Goal: Ask a question

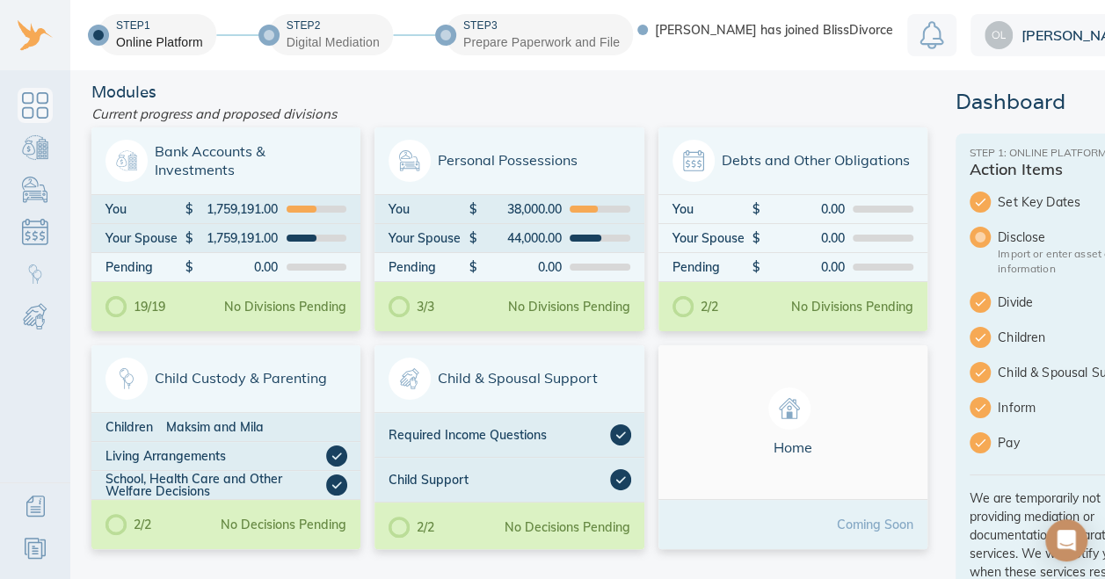
click at [1065, 538] on icon "Open Intercom Messenger" at bounding box center [1067, 540] width 18 height 21
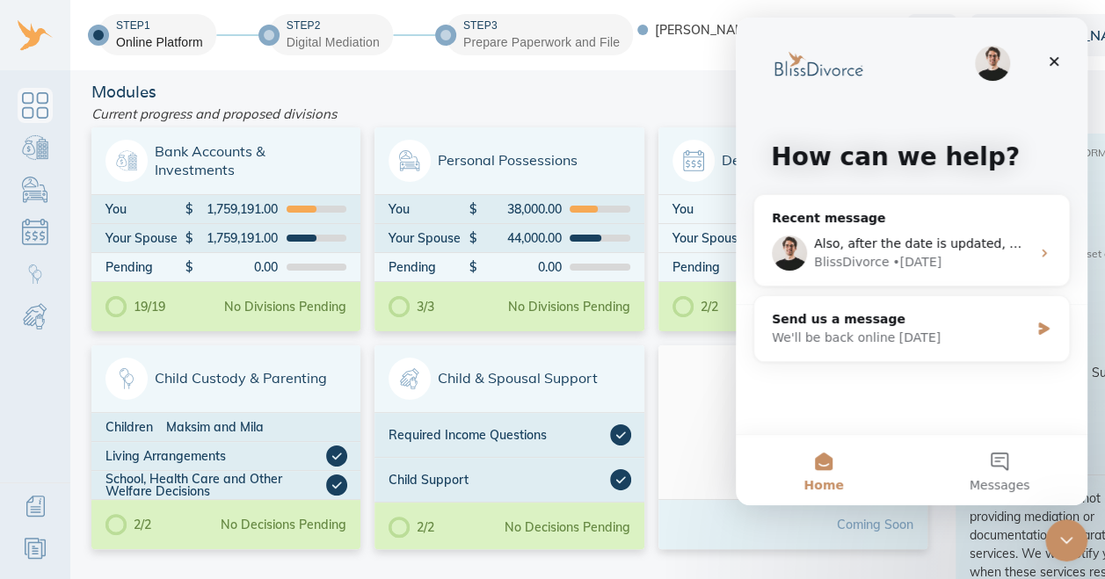
click at [851, 341] on div "We'll be back online tomorrow" at bounding box center [901, 338] width 258 height 18
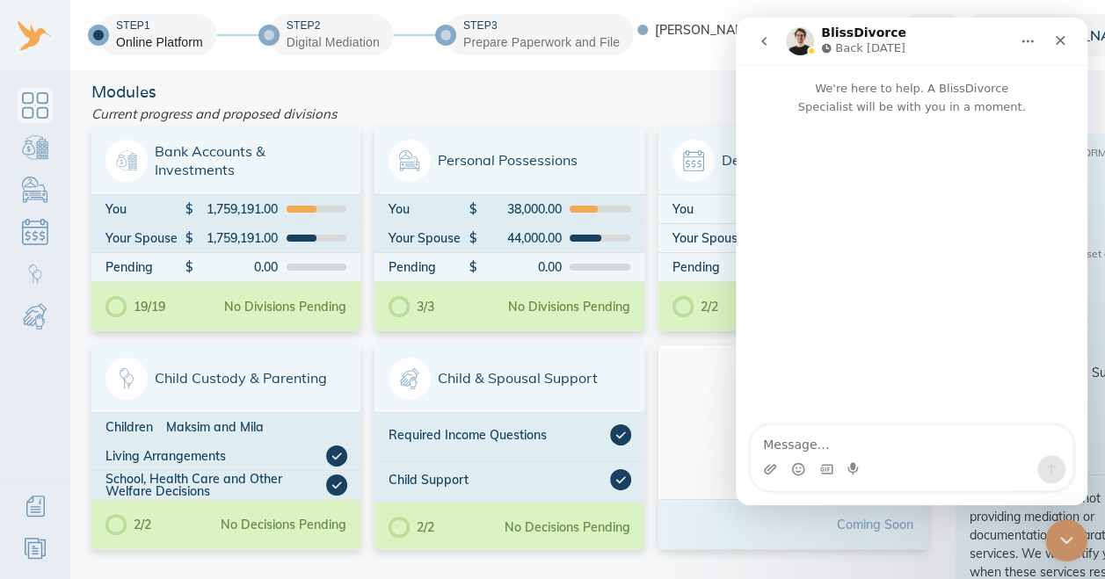
click at [768, 44] on icon "go back" at bounding box center [764, 41] width 14 height 14
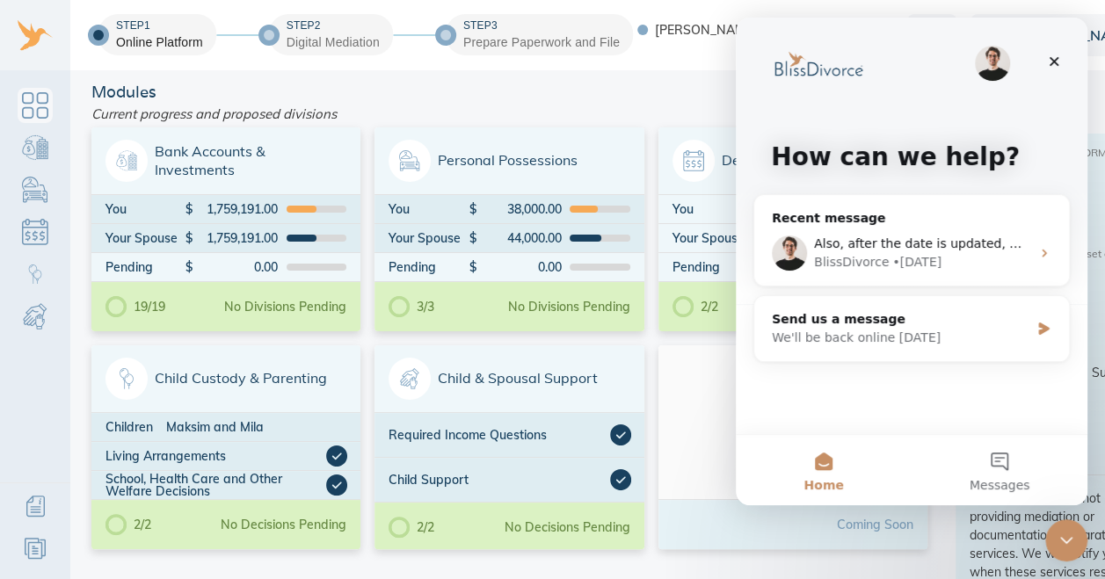
click at [876, 247] on span "Also, after the date is updated, will I be able to move to the mediation step?" at bounding box center [1049, 244] width 470 height 14
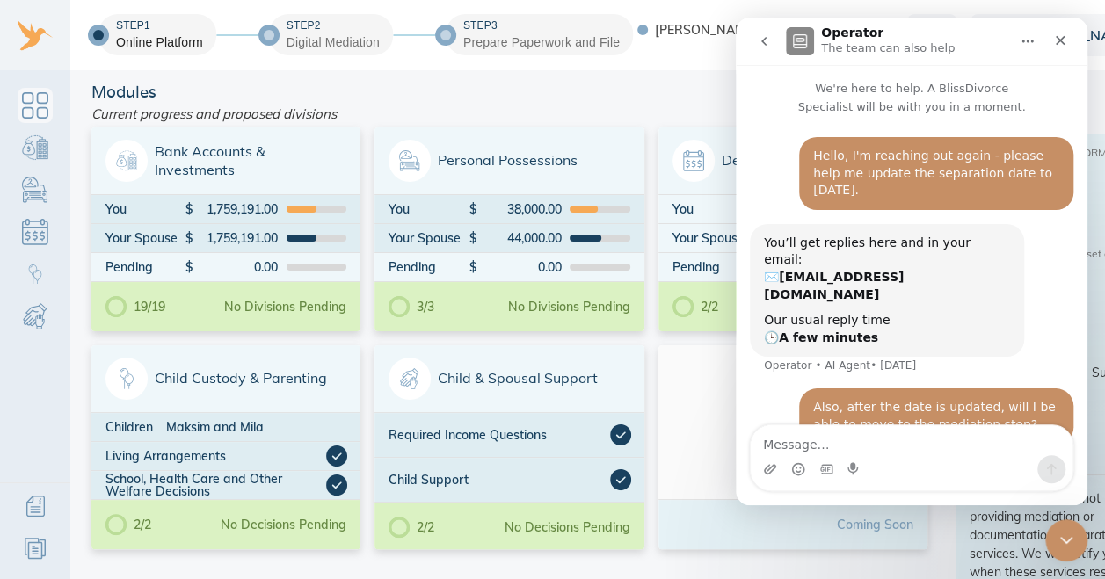
click at [881, 51] on p "The team can also help" at bounding box center [888, 49] width 134 height 18
click at [775, 42] on button "go back" at bounding box center [763, 41] width 33 height 33
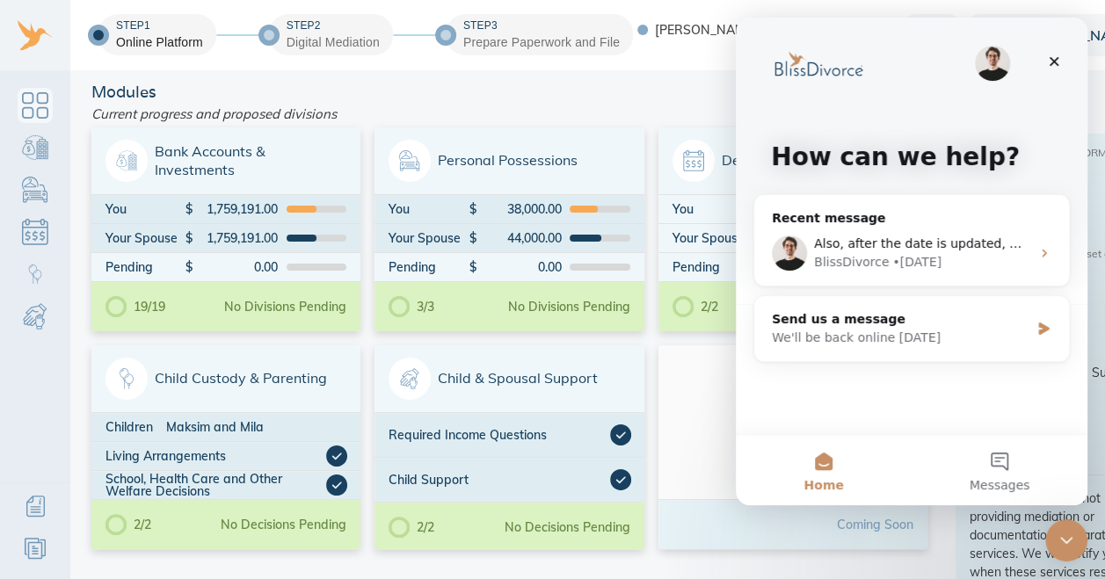
click at [1054, 65] on icon "Close" at bounding box center [1054, 62] width 14 height 14
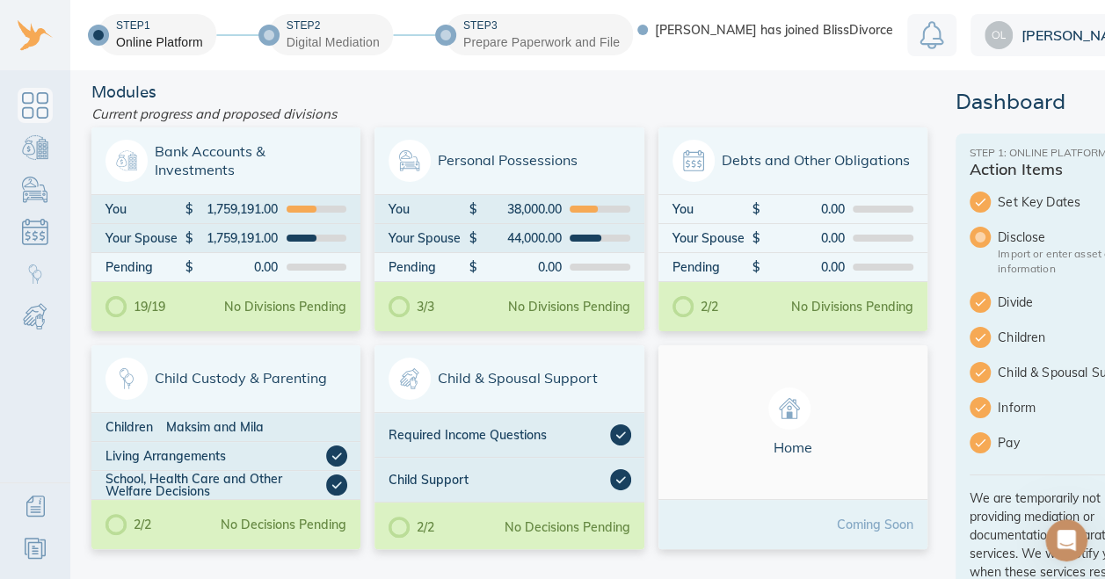
click at [1063, 545] on icon "Open Intercom Messenger" at bounding box center [1067, 541] width 29 height 29
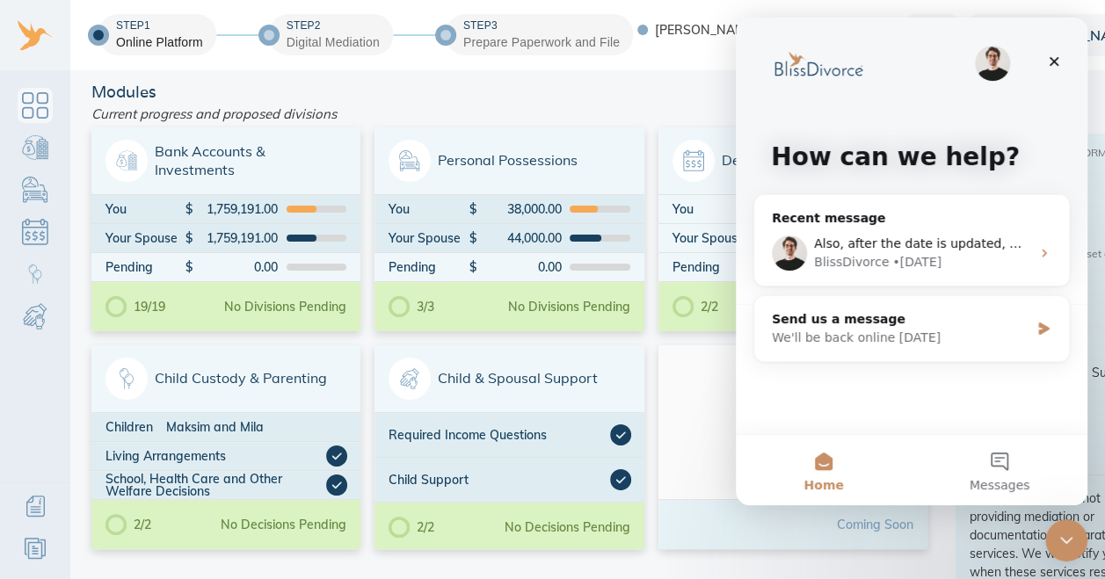
click at [1037, 261] on div "Also, after the date is updated, will I be able to move to the mediation step? …" at bounding box center [911, 253] width 315 height 65
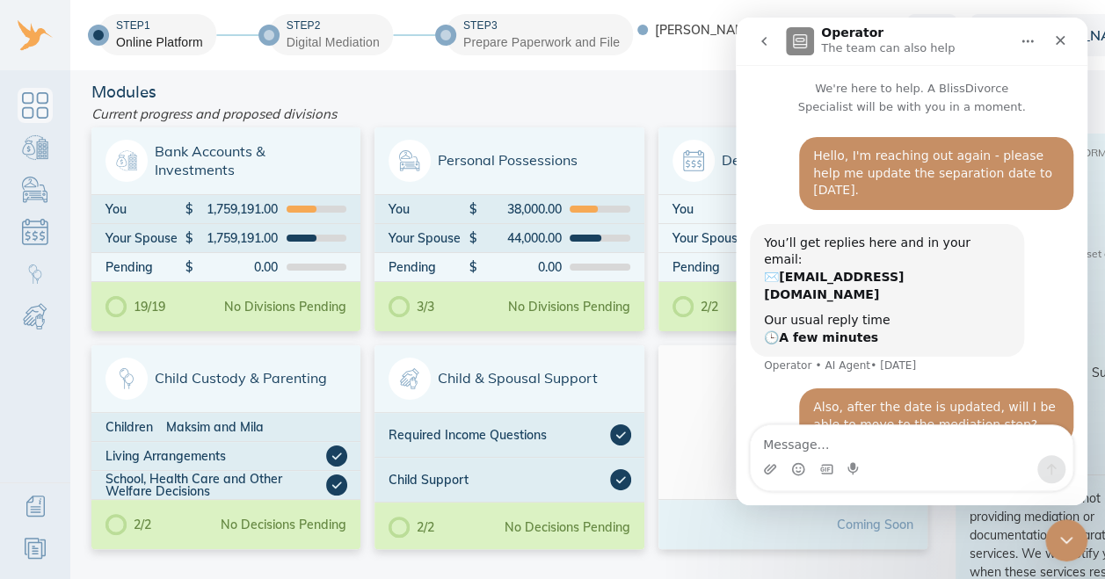
click at [1021, 40] on icon "Home" at bounding box center [1028, 41] width 14 height 14
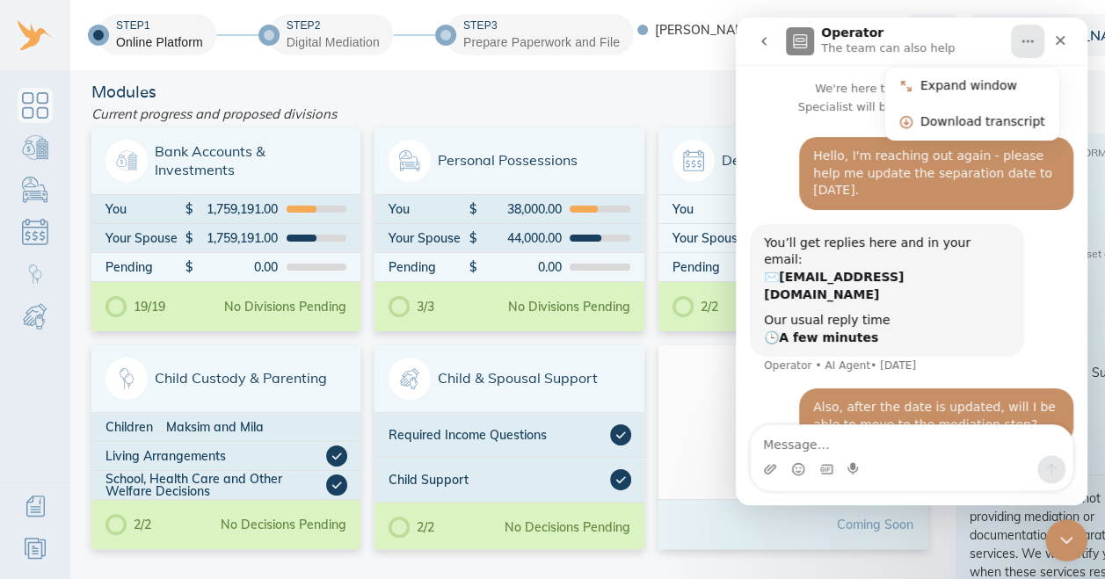
click at [989, 116] on div "Download transcript" at bounding box center [983, 122] width 125 height 18
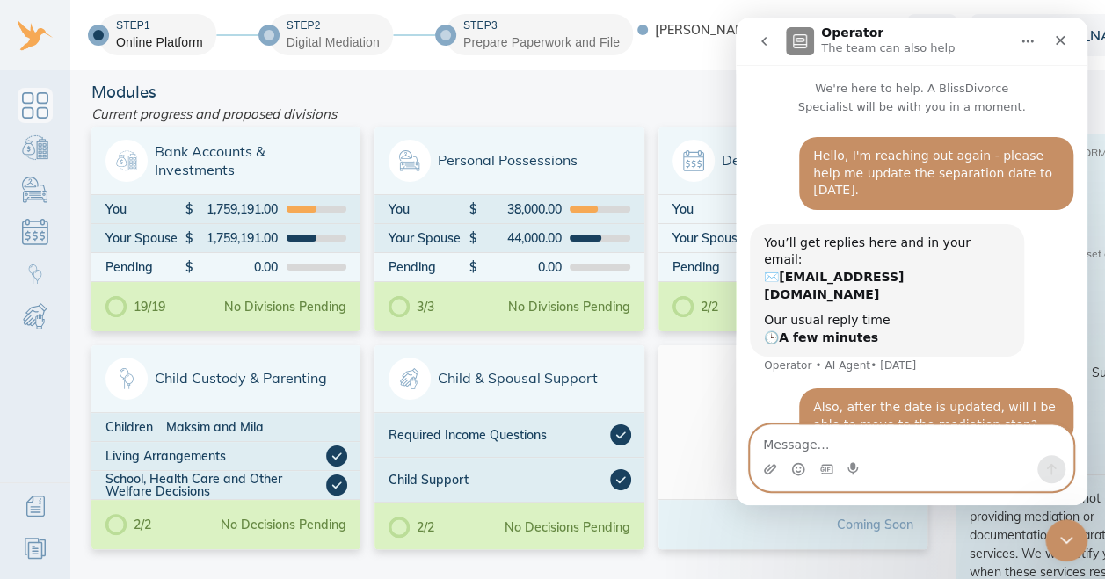
click at [891, 439] on textarea "Message…" at bounding box center [912, 441] width 322 height 30
click at [767, 43] on icon "go back" at bounding box center [764, 41] width 14 height 14
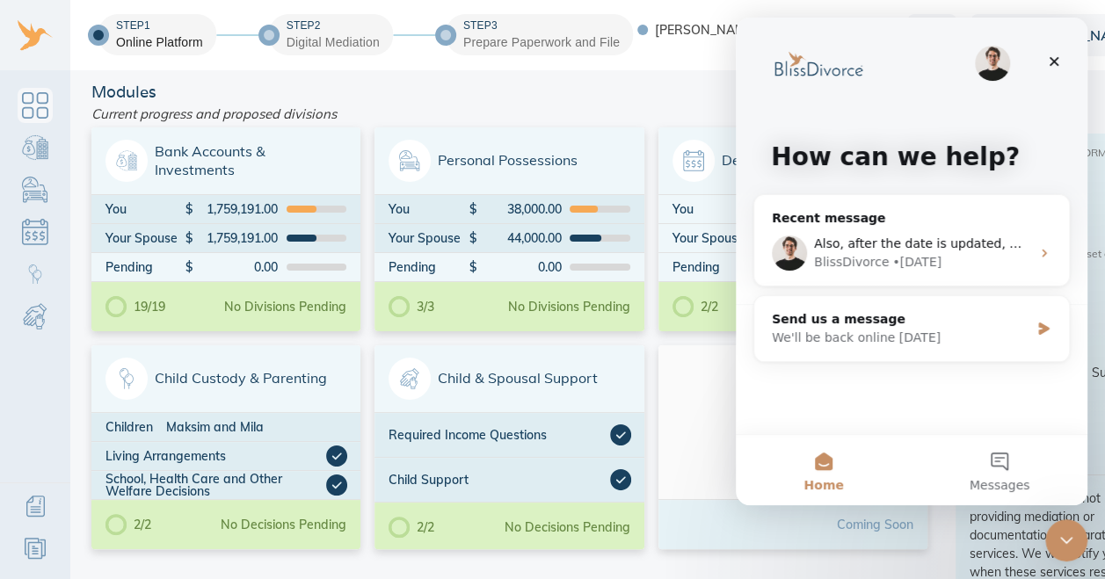
click at [891, 334] on div "We'll be back online tomorrow" at bounding box center [901, 338] width 258 height 18
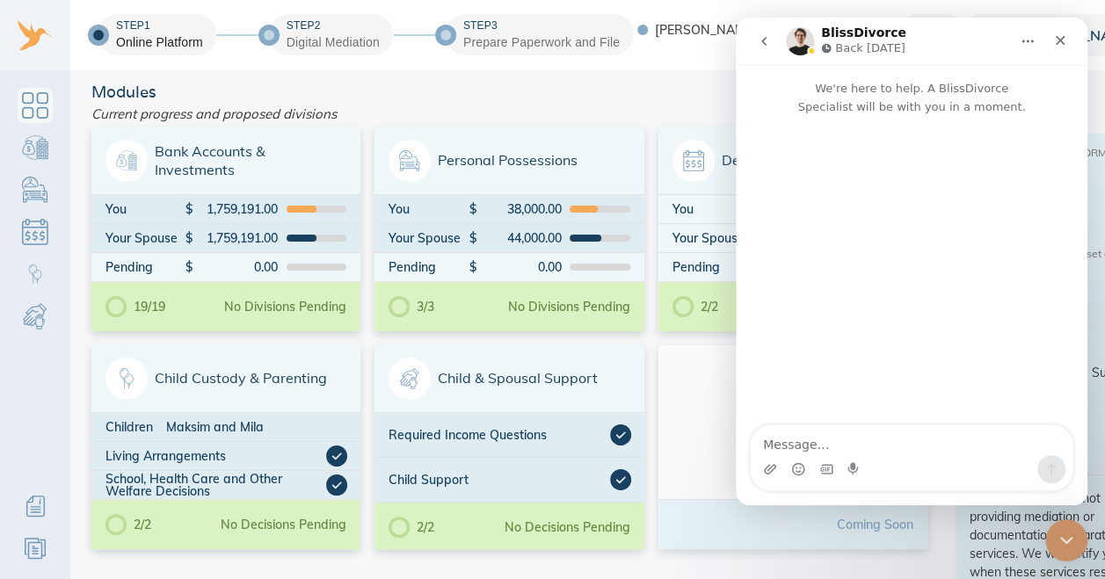
click at [811, 441] on textarea "Message…" at bounding box center [912, 441] width 322 height 30
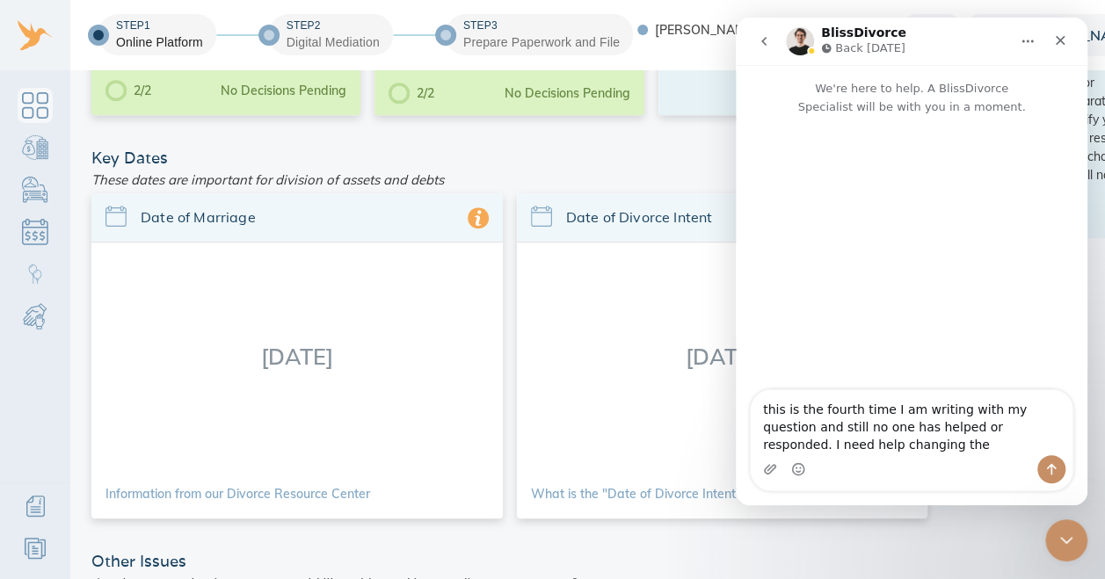
scroll to position [435, 0]
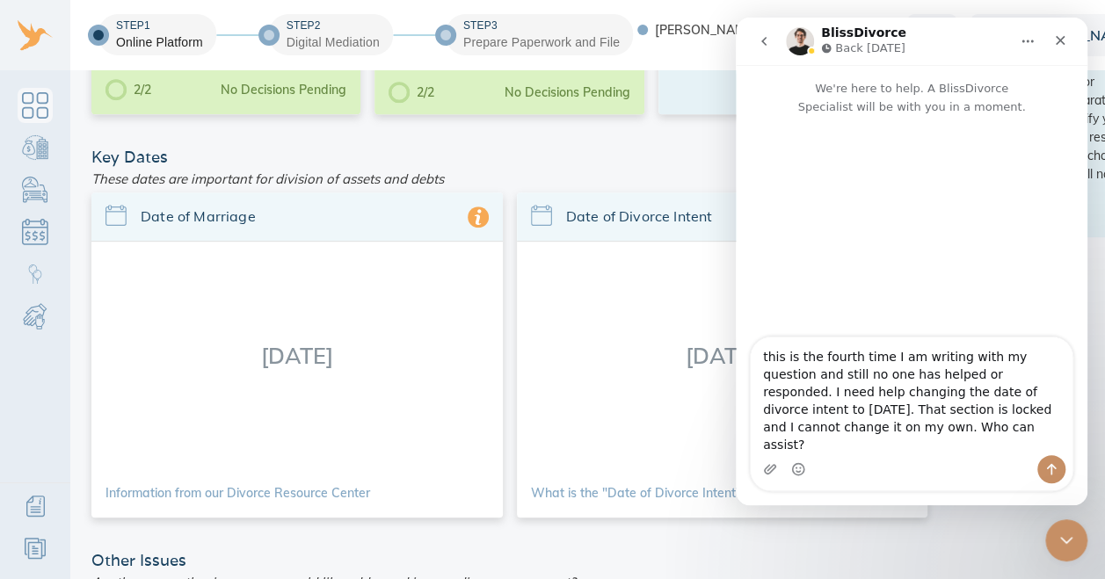
type textarea "this is the fourth time I am writing with my question and still no one has help…"
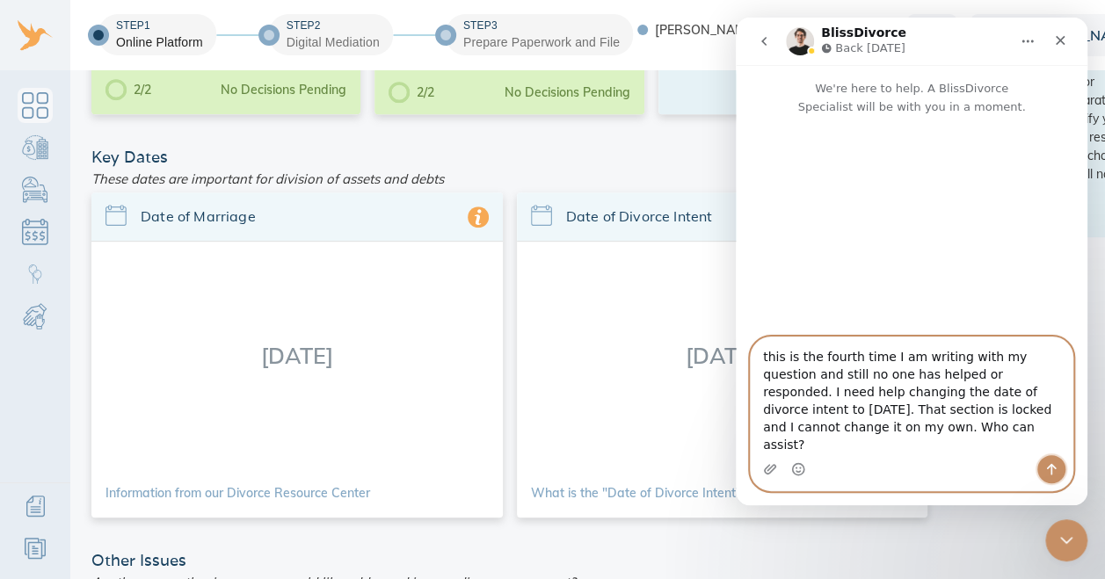
click at [1055, 471] on icon "Send a message…" at bounding box center [1052, 470] width 14 height 14
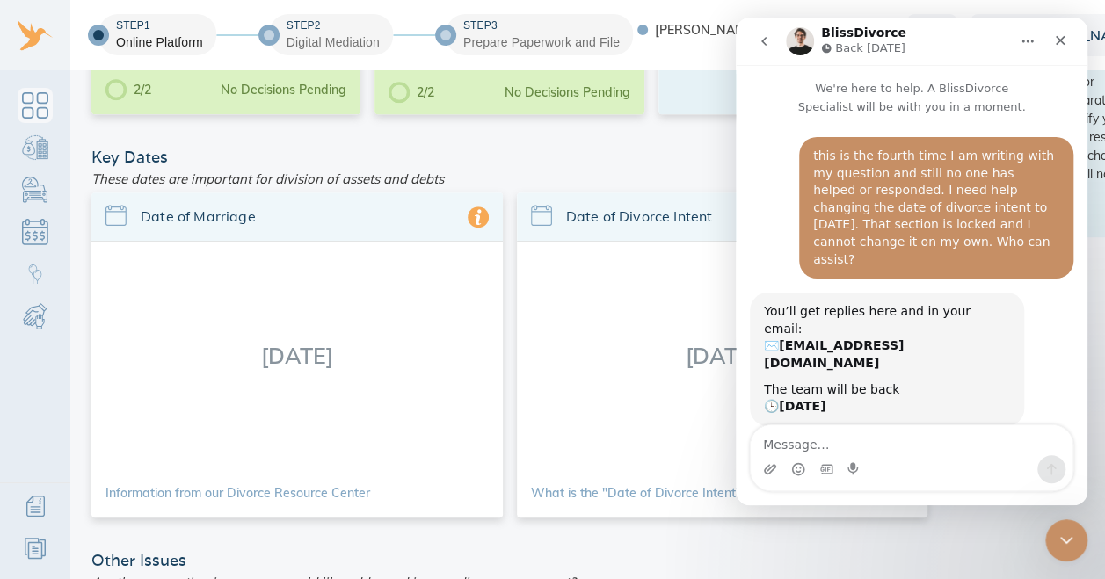
scroll to position [34, 0]
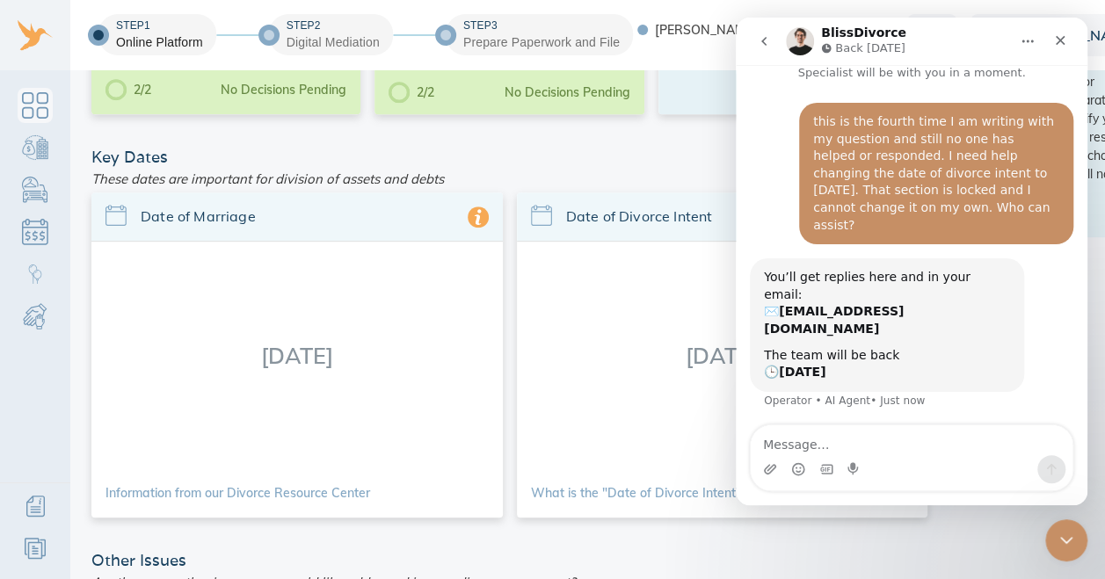
click at [767, 45] on icon "go back" at bounding box center [764, 41] width 14 height 14
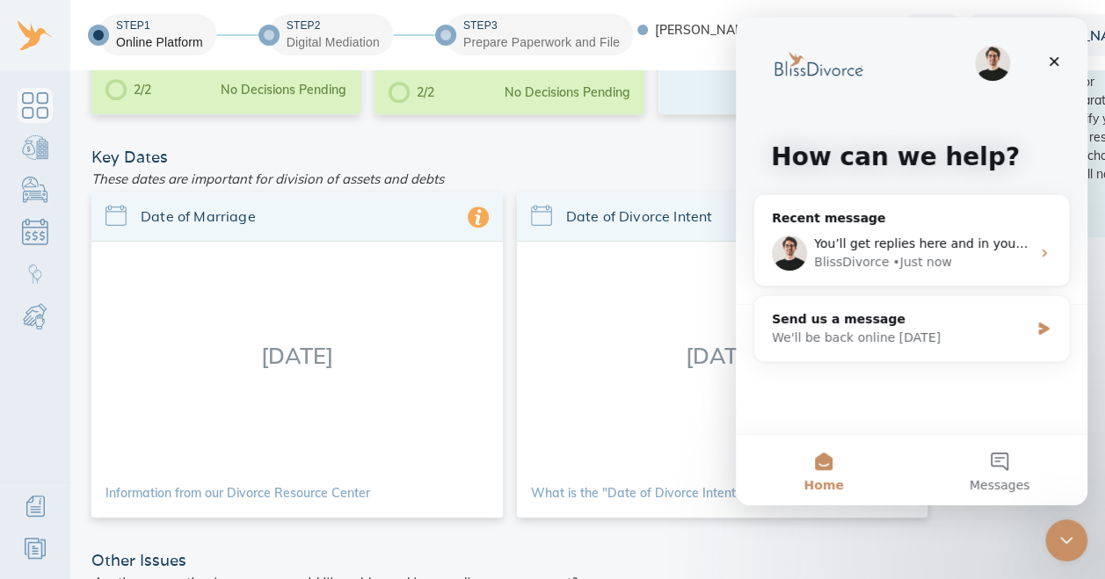
click at [1059, 62] on icon "Close" at bounding box center [1054, 62] width 14 height 14
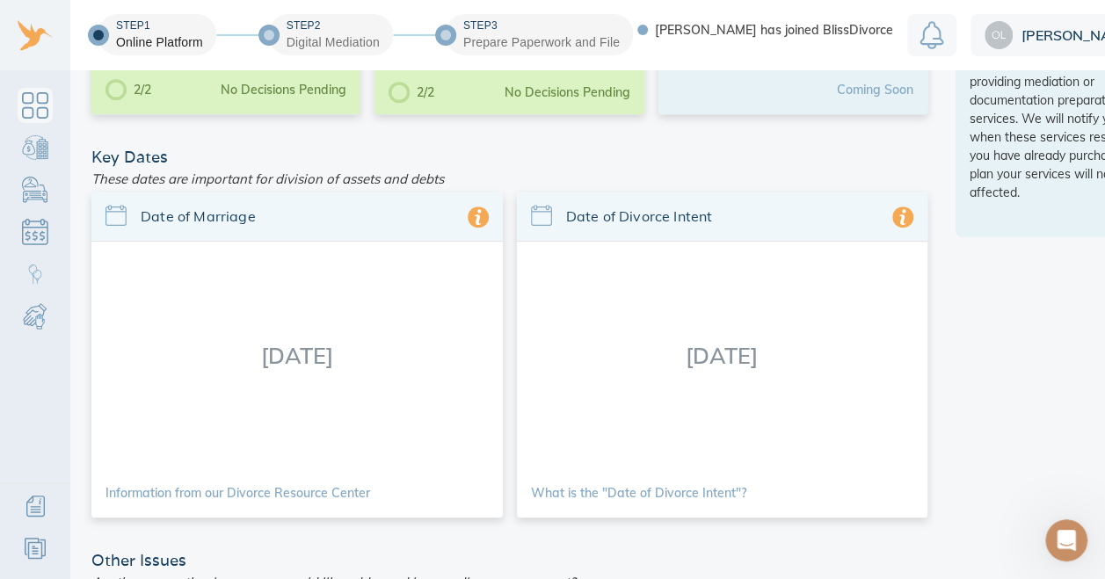
scroll to position [0, 96]
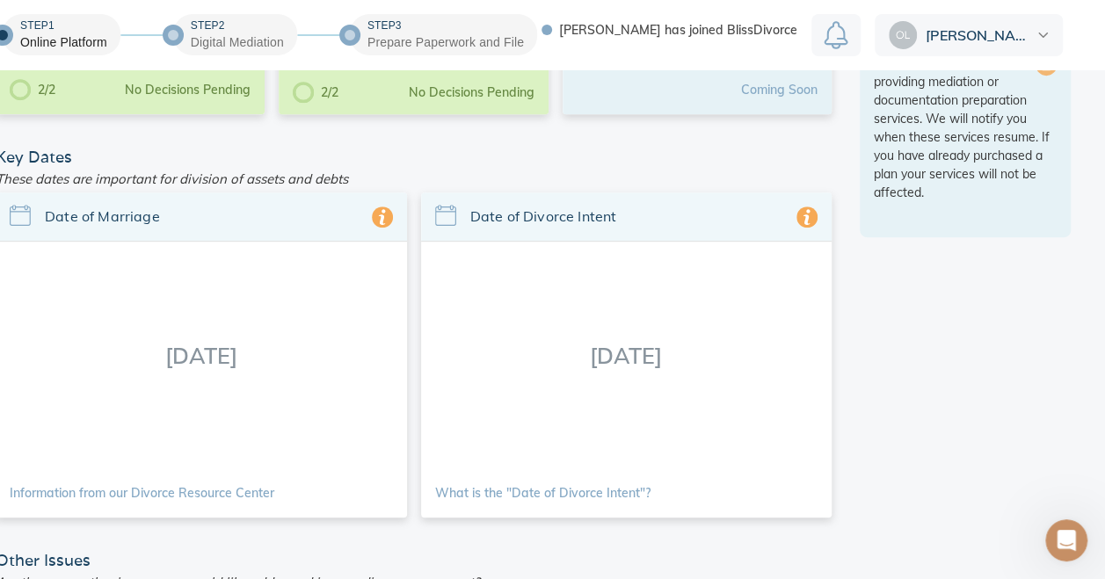
click at [951, 33] on span "Olga" at bounding box center [979, 35] width 107 height 14
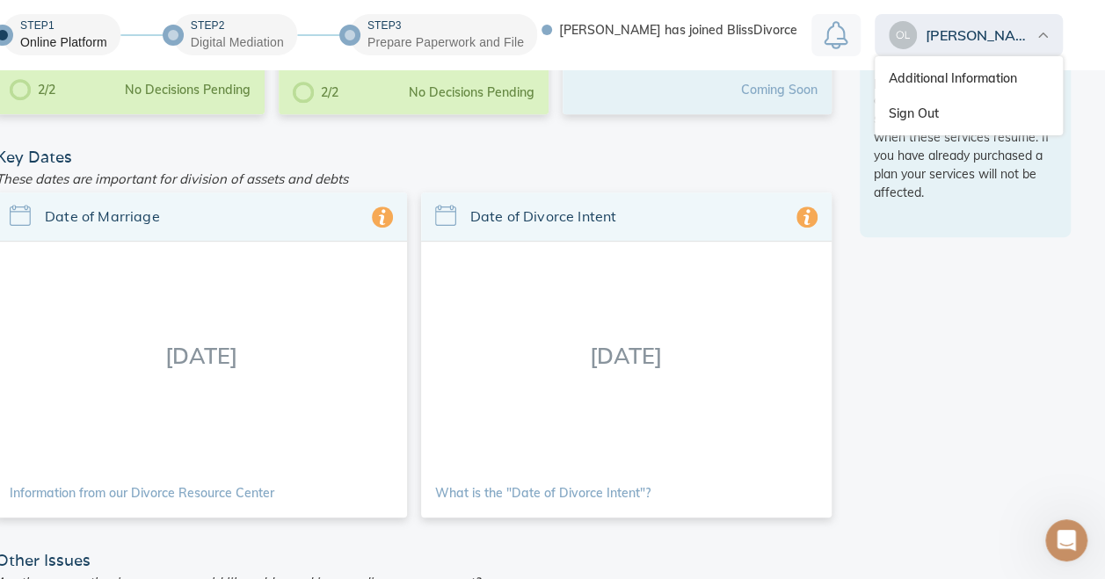
click at [946, 113] on link "Sign Out" at bounding box center [969, 113] width 188 height 35
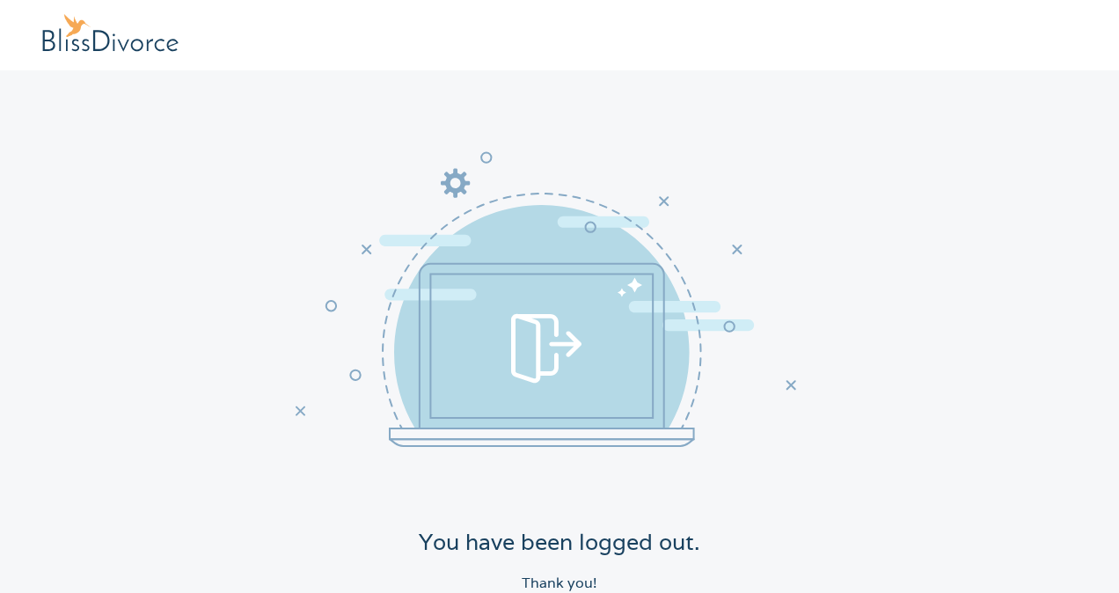
click at [81, 42] on link at bounding box center [118, 35] width 152 height 42
